Goal: Find specific page/section: Find specific page/section

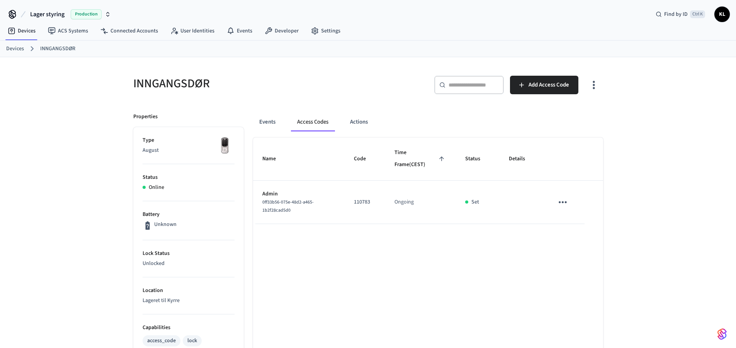
scroll to position [62, 0]
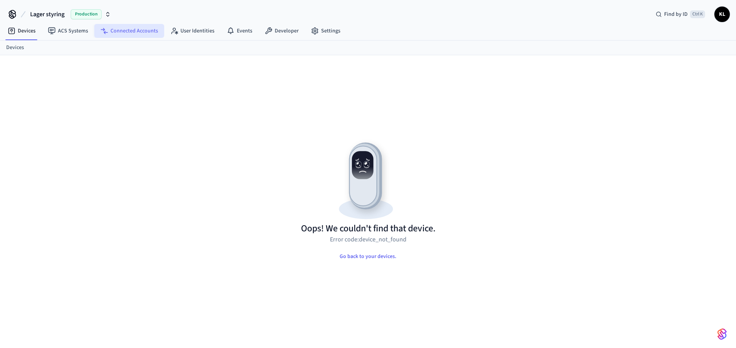
click at [134, 28] on link "Connected Accounts" at bounding box center [129, 31] width 70 height 14
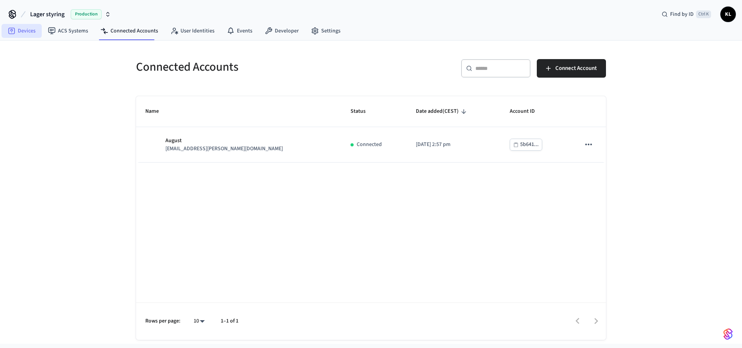
click at [25, 31] on link "Devices" at bounding box center [22, 31] width 40 height 14
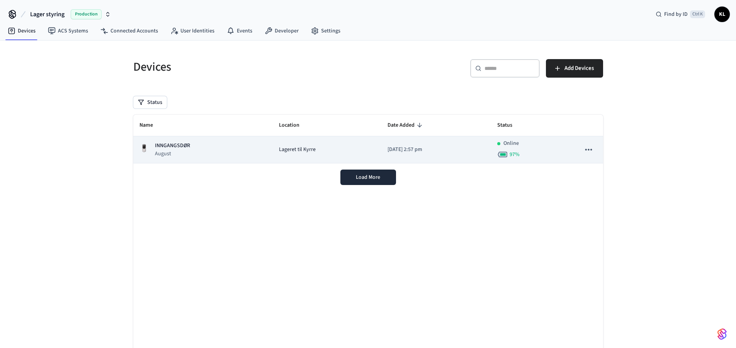
click at [390, 141] on td "2025/09/30 at 2:57 pm" at bounding box center [436, 149] width 110 height 27
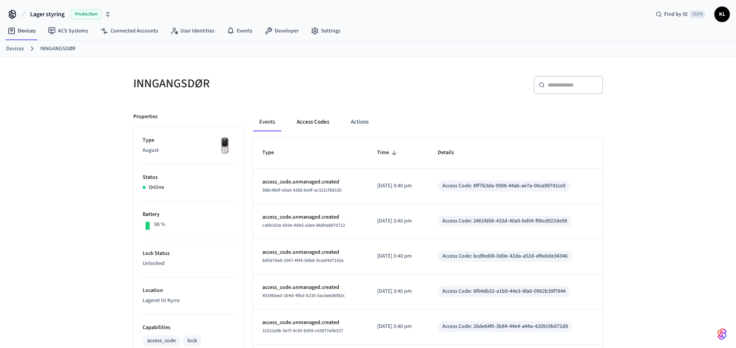
click at [321, 121] on button "Access Codes" at bounding box center [313, 122] width 45 height 19
